Goal: Task Accomplishment & Management: Manage account settings

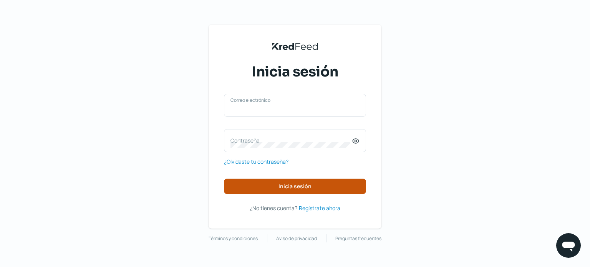
type input "[EMAIL_ADDRESS][DOMAIN_NAME]"
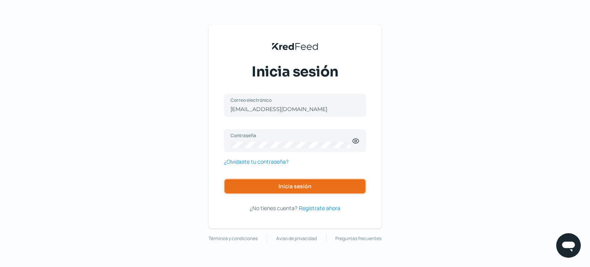
click at [256, 181] on button "Inicia sesión" at bounding box center [295, 186] width 142 height 15
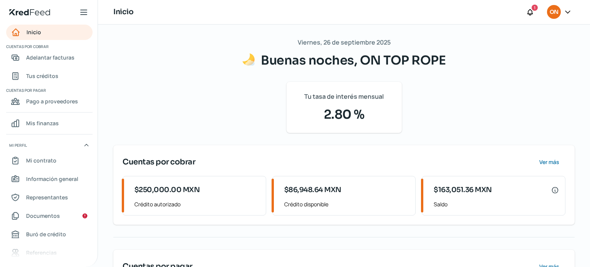
click at [459, 193] on span "$163,051.36 MXN" at bounding box center [463, 190] width 58 height 10
click at [41, 74] on span "Tus créditos" at bounding box center [42, 76] width 32 height 10
